Goal: Obtain resource: Download file/media

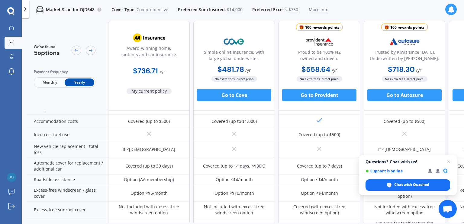
scroll to position [140, 0]
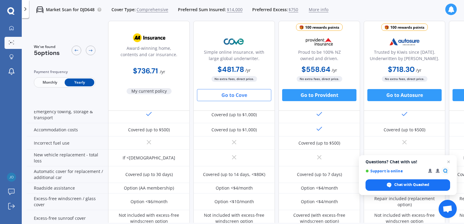
click at [229, 94] on button "Go to Cove" at bounding box center [234, 95] width 74 height 12
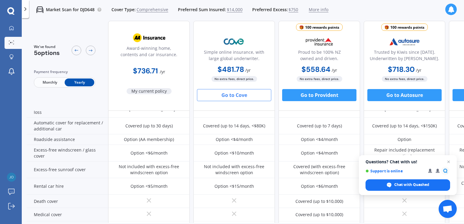
scroll to position [189, 0]
click at [350, 146] on div "Option <$4/month" at bounding box center [320, 153] width 82 height 17
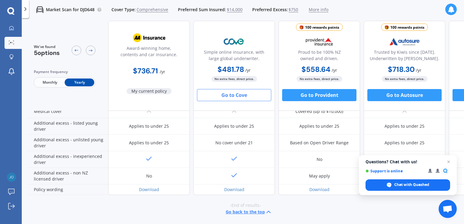
scroll to position [294, 0]
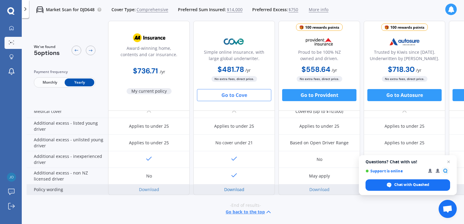
click at [232, 187] on link "Download" at bounding box center [234, 190] width 20 height 6
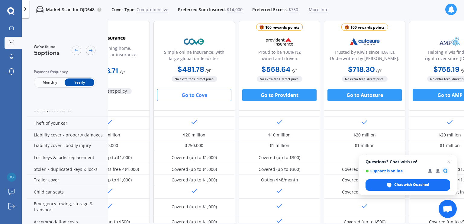
scroll to position [46, 40]
